Goal: Navigation & Orientation: Find specific page/section

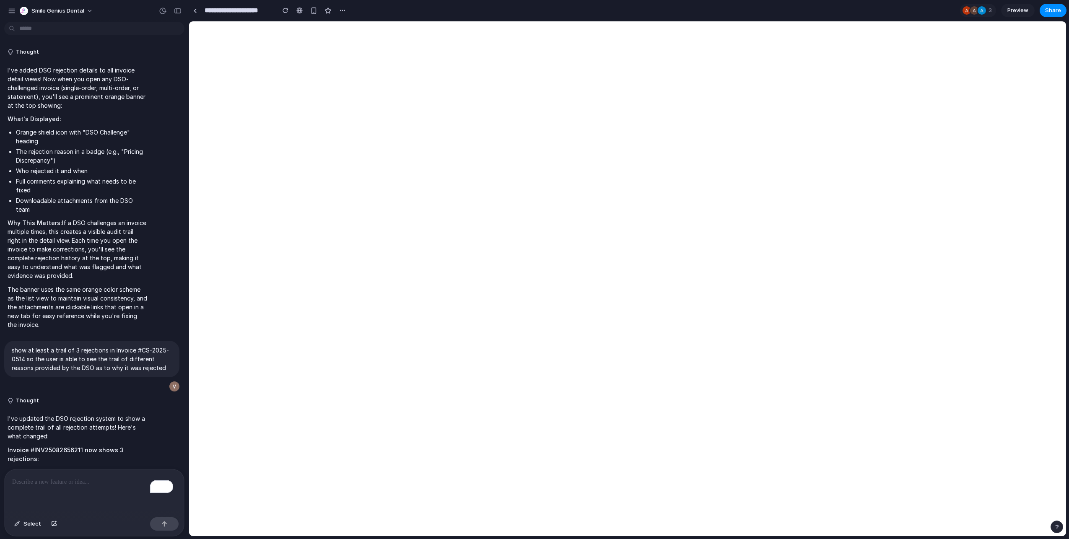
scroll to position [5176, 0]
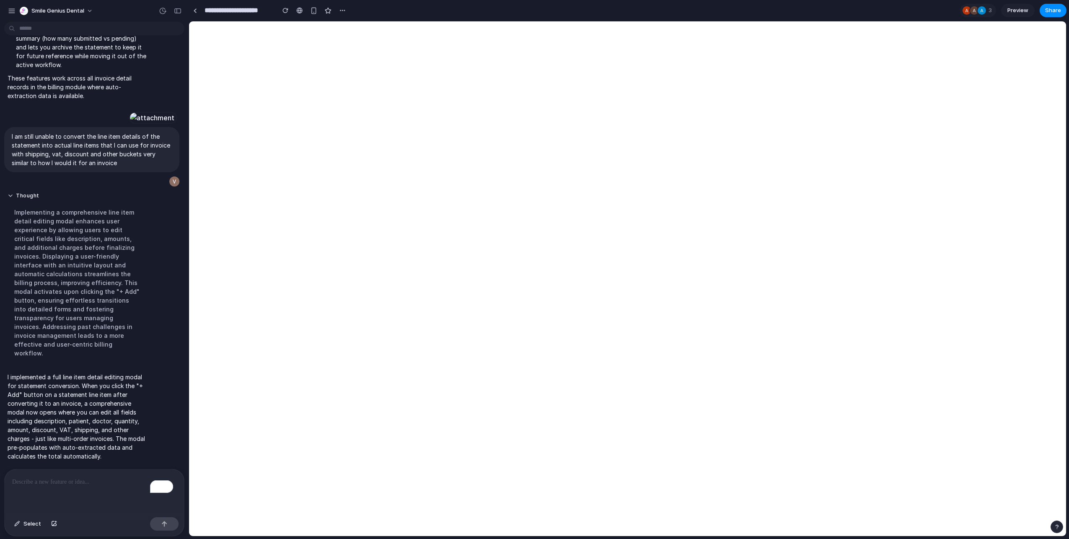
click at [53, 493] on div "To enrich screen reader interactions, please activate Accessibility in Grammarl…" at bounding box center [95, 492] width 180 height 44
click at [73, 483] on p "To enrich screen reader interactions, please activate Accessibility in Grammarl…" at bounding box center [94, 482] width 164 height 10
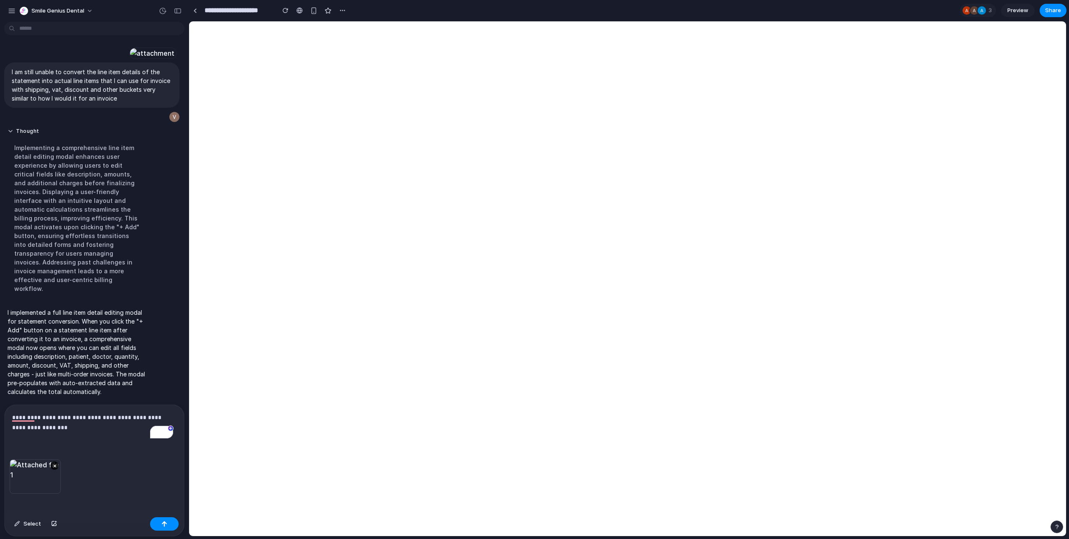
click at [72, 428] on p "**********" at bounding box center [92, 423] width 161 height 20
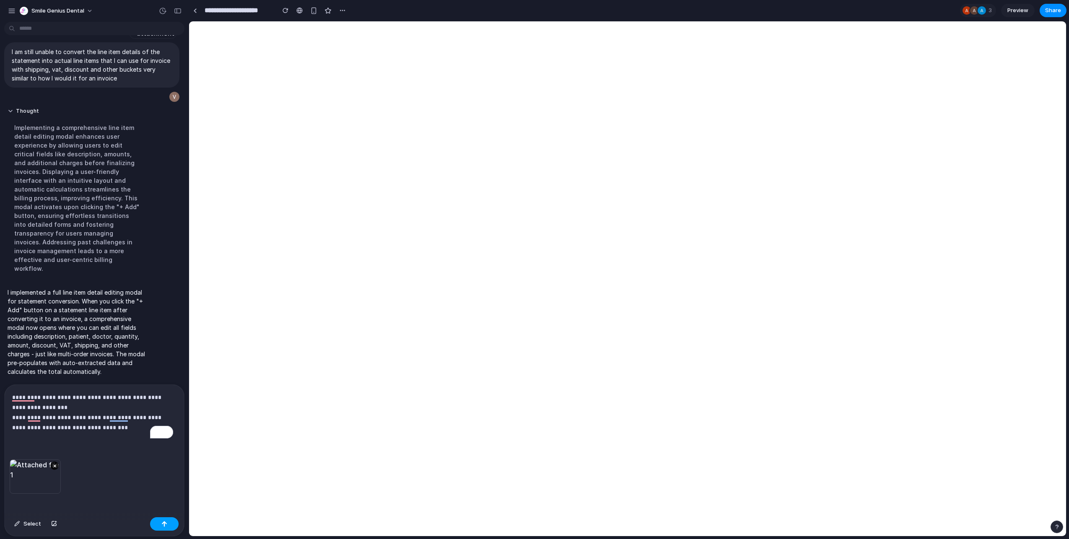
click at [175, 529] on div at bounding box center [164, 524] width 29 height 13
click at [174, 528] on button "button" at bounding box center [164, 524] width 29 height 13
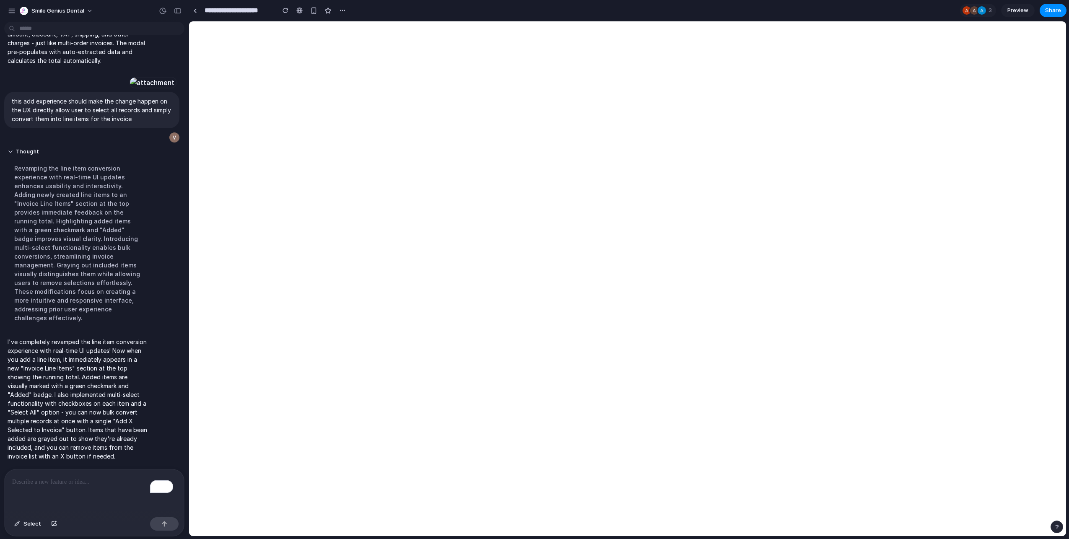
scroll to position [5291, 0]
click at [85, 492] on div "To enrich screen reader interactions, please activate Accessibility in Grammarl…" at bounding box center [95, 492] width 180 height 44
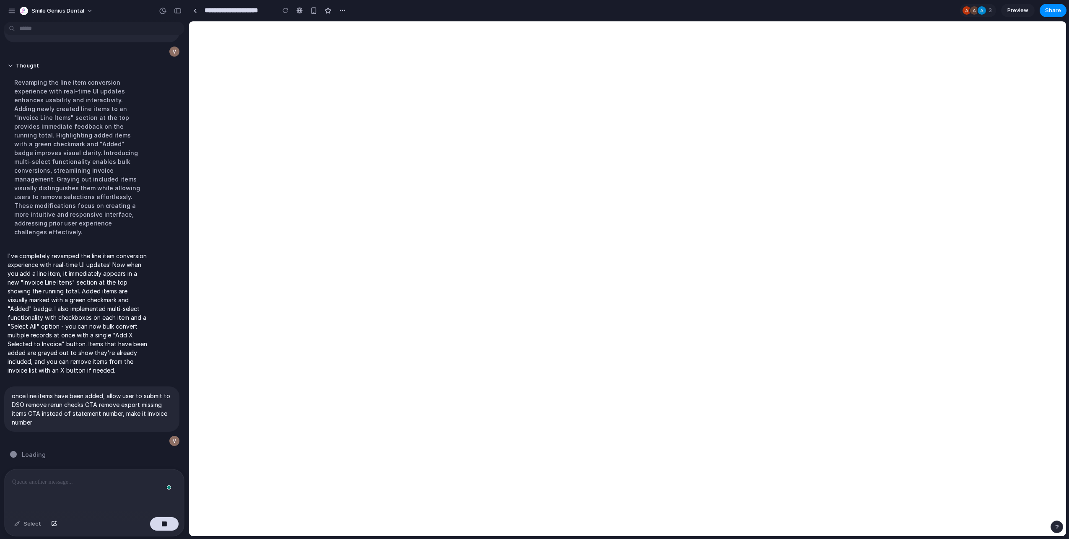
scroll to position [5360, 0]
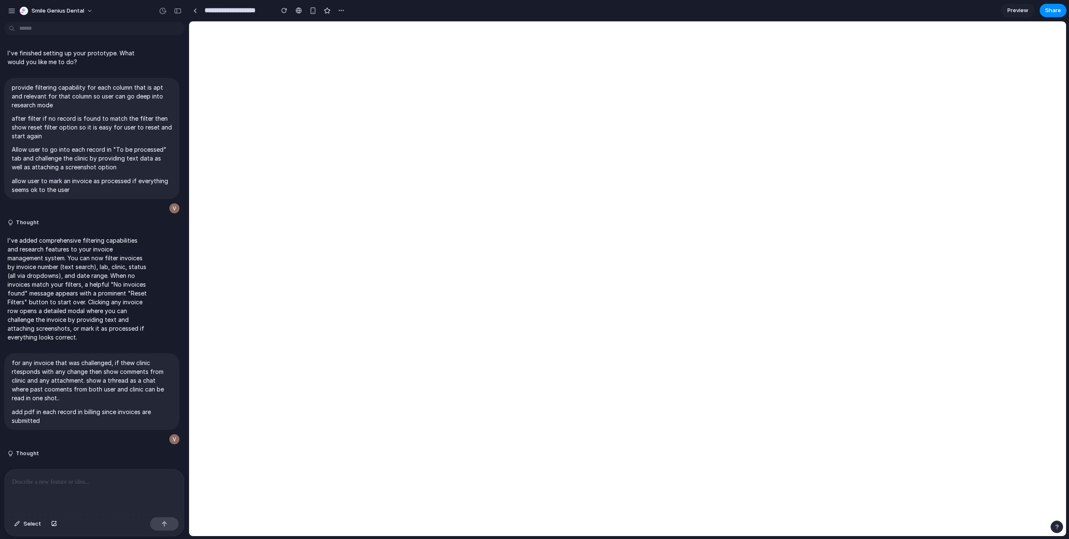
scroll to position [1470, 0]
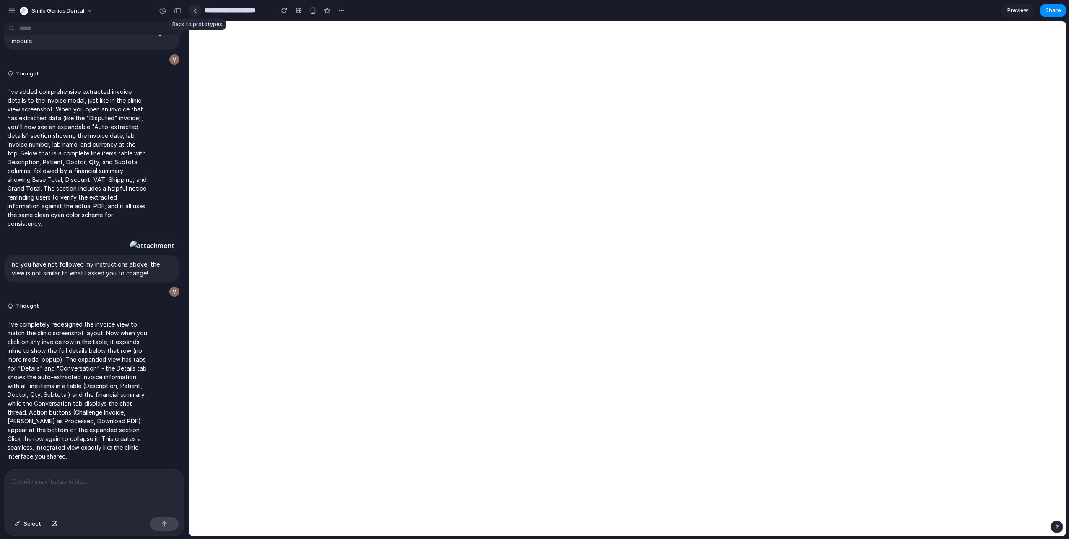
click at [197, 15] on link at bounding box center [195, 10] width 13 height 13
